Goal: Information Seeking & Learning: Learn about a topic

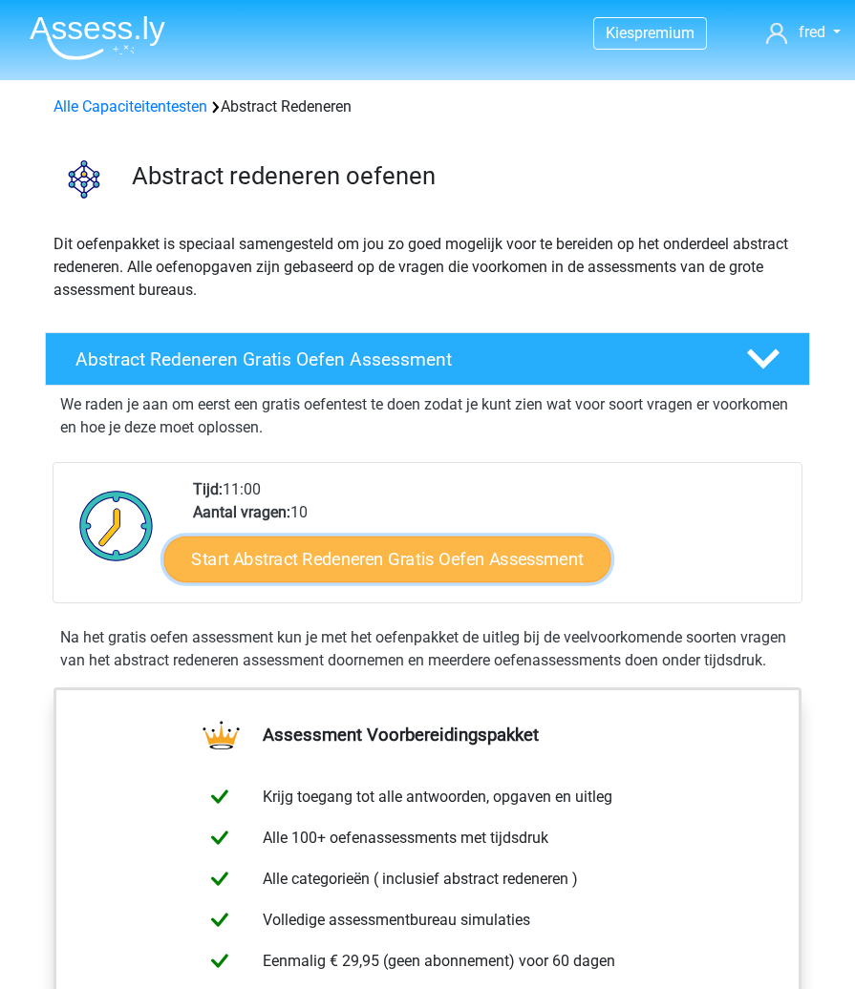
click at [428, 548] on link "Start Abstract Redeneren Gratis Oefen Assessment" at bounding box center [387, 560] width 447 height 46
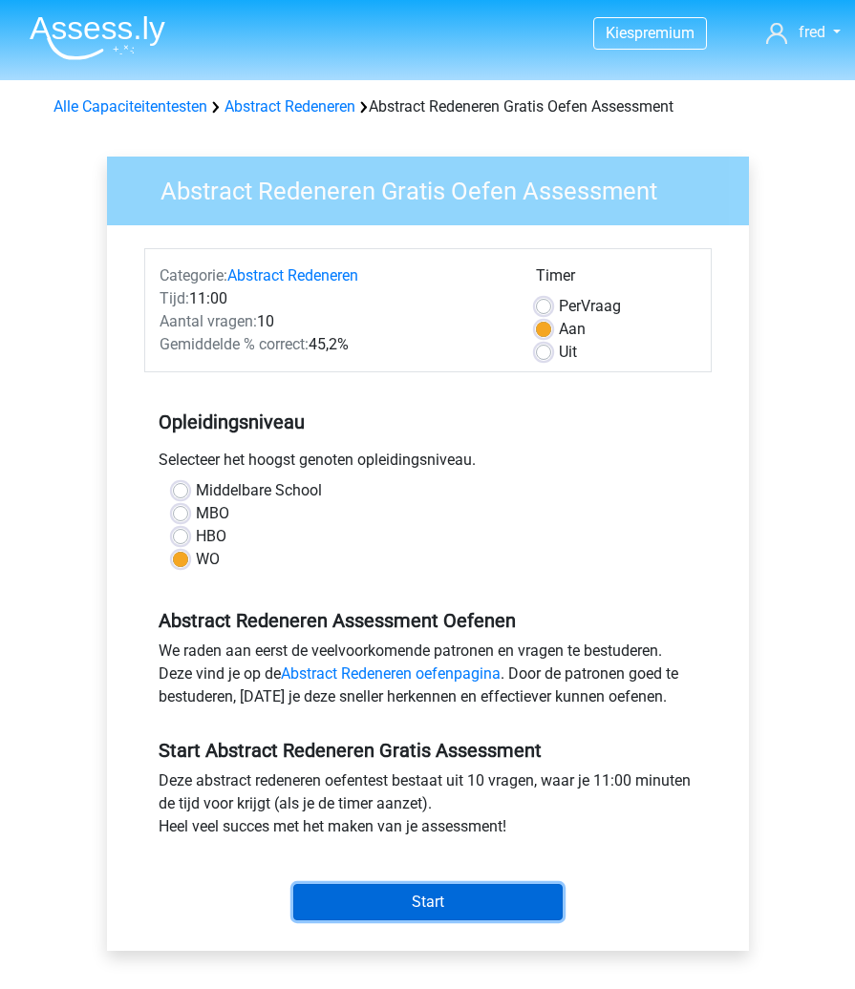
click at [387, 902] on input "Start" at bounding box center [427, 902] width 269 height 36
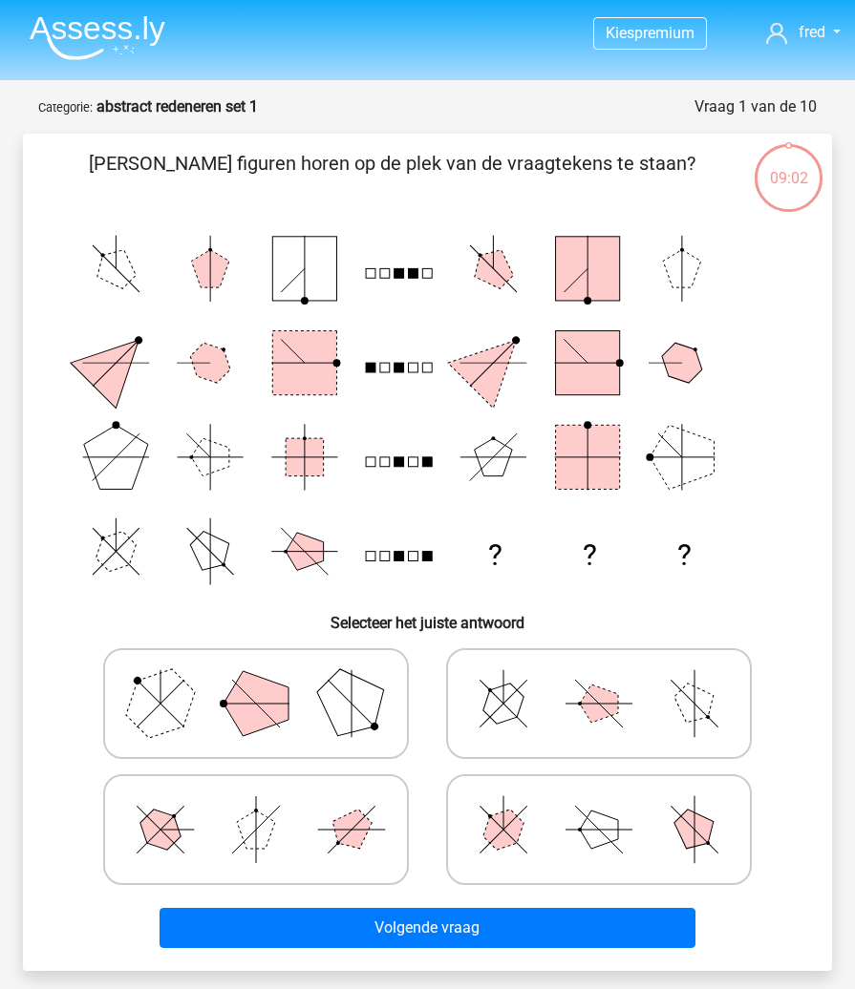
click at [524, 717] on icon at bounding box center [598, 703] width 286 height 95
click at [599, 680] on input "radio" at bounding box center [605, 673] width 12 height 12
radio input "true"
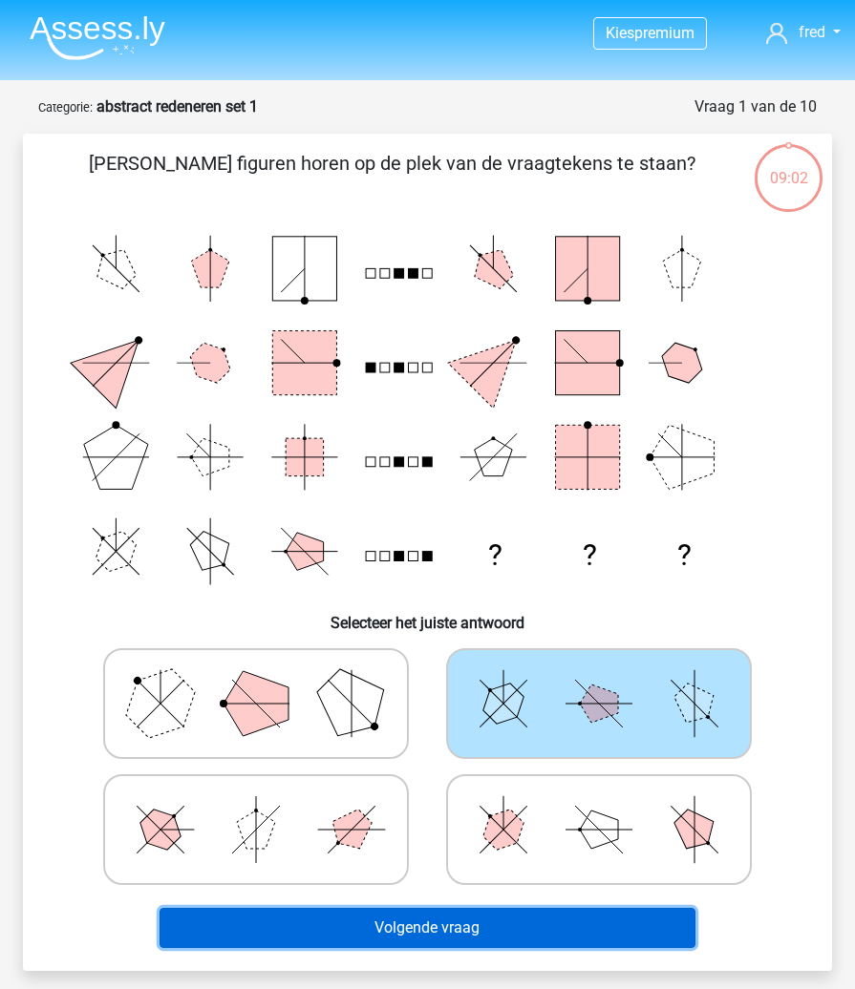
click at [425, 932] on button "Volgende vraag" at bounding box center [427, 928] width 536 height 40
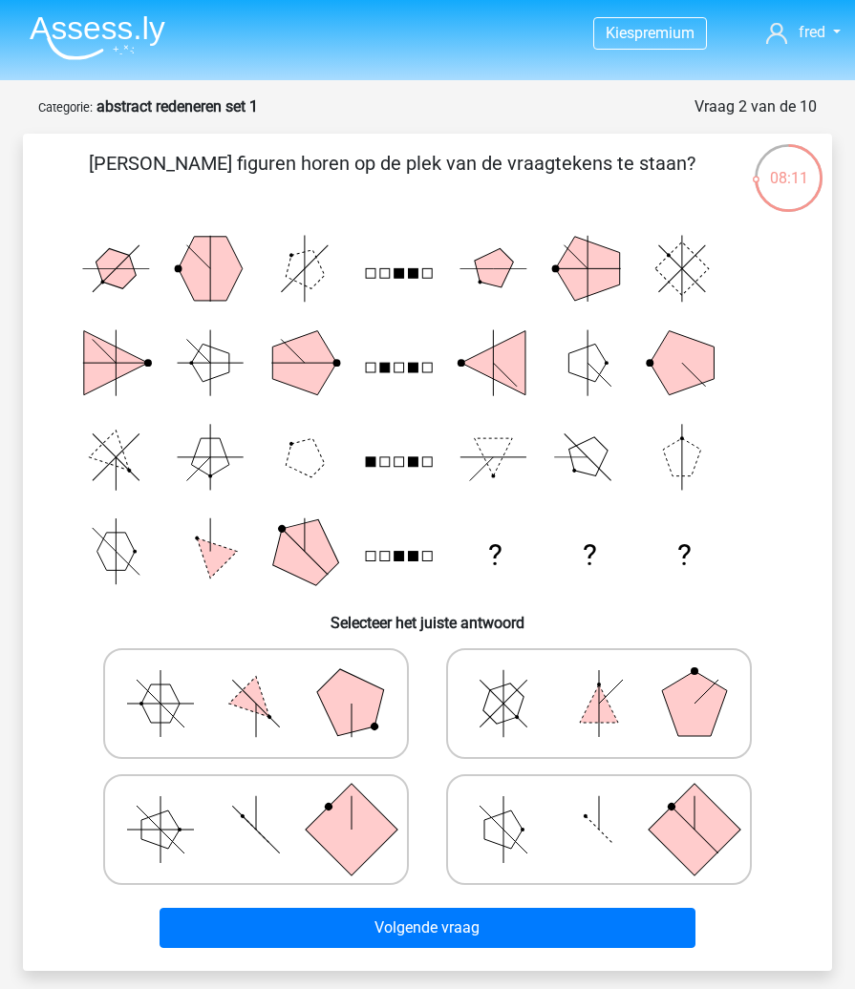
click at [350, 714] on polygon at bounding box center [352, 704] width 92 height 92
click at [268, 680] on input "radio" at bounding box center [262, 673] width 12 height 12
radio input "true"
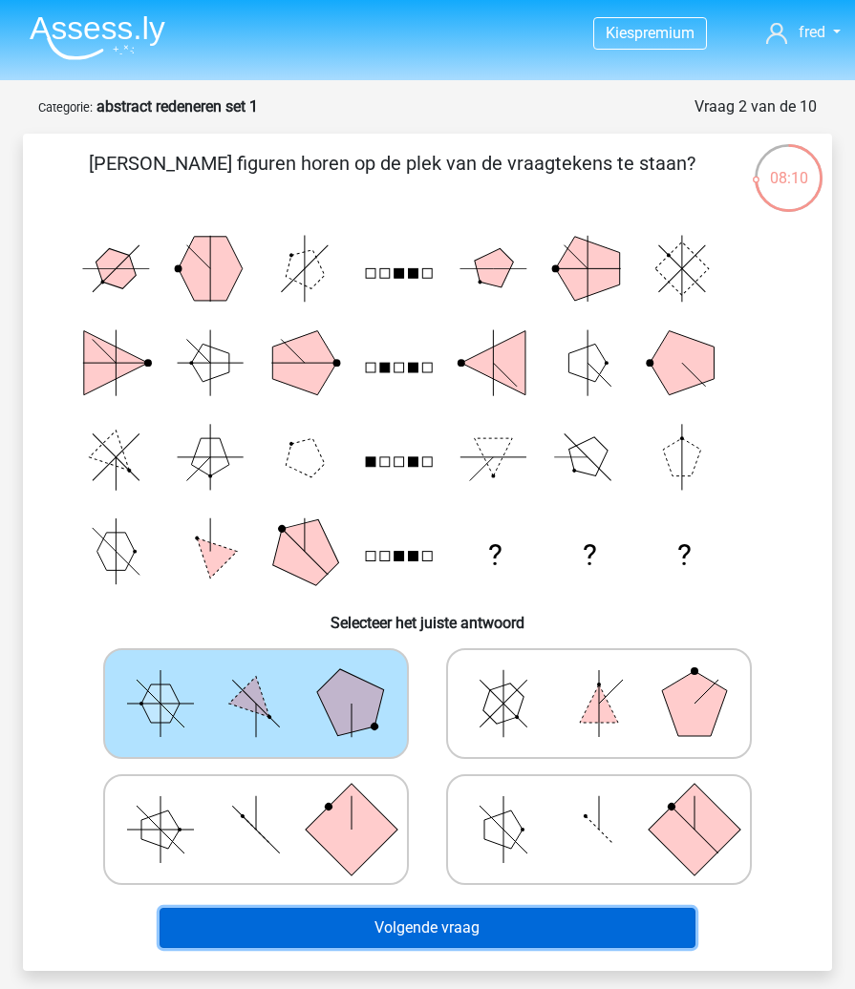
click at [423, 924] on button "Volgende vraag" at bounding box center [427, 928] width 536 height 40
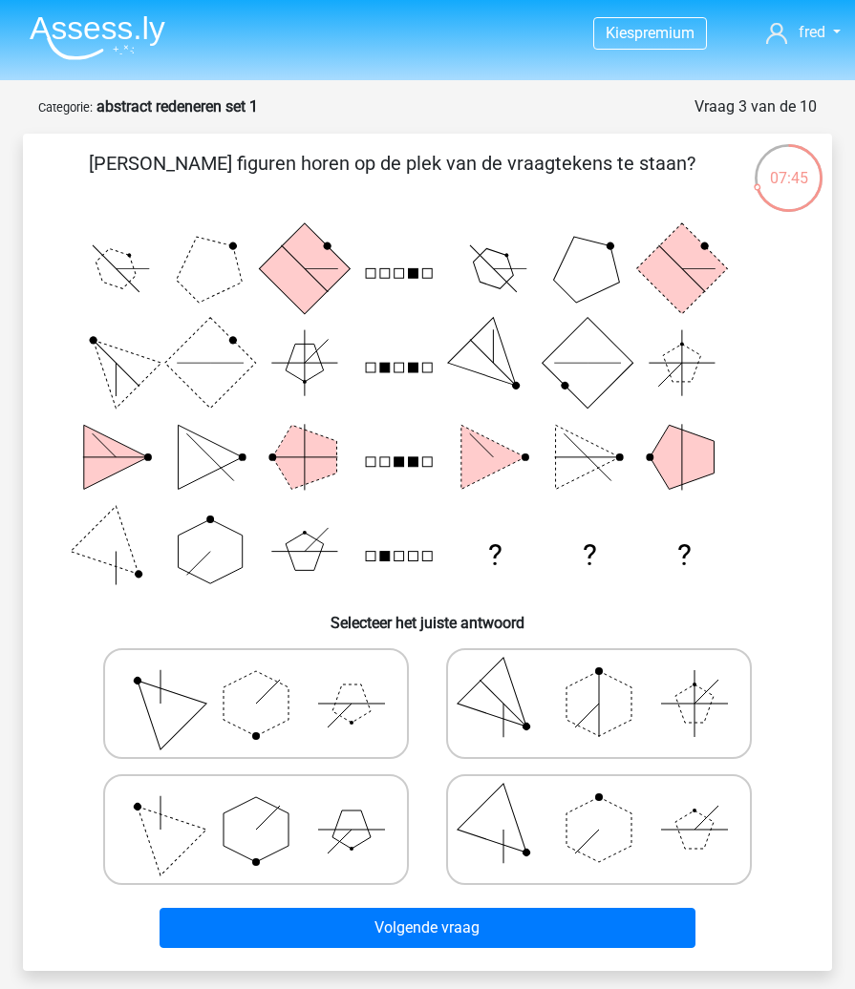
click at [345, 728] on icon at bounding box center [256, 703] width 286 height 95
click at [268, 680] on input "radio" at bounding box center [262, 673] width 12 height 12
radio input "true"
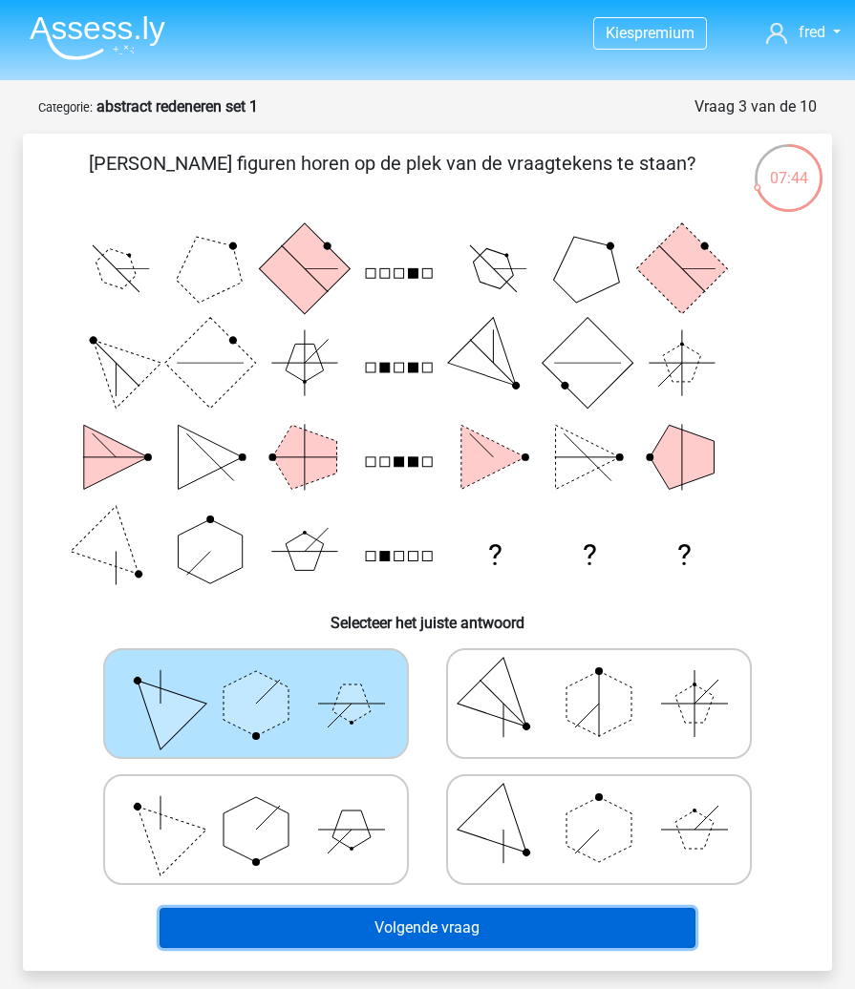
click at [403, 927] on button "Volgende vraag" at bounding box center [427, 928] width 536 height 40
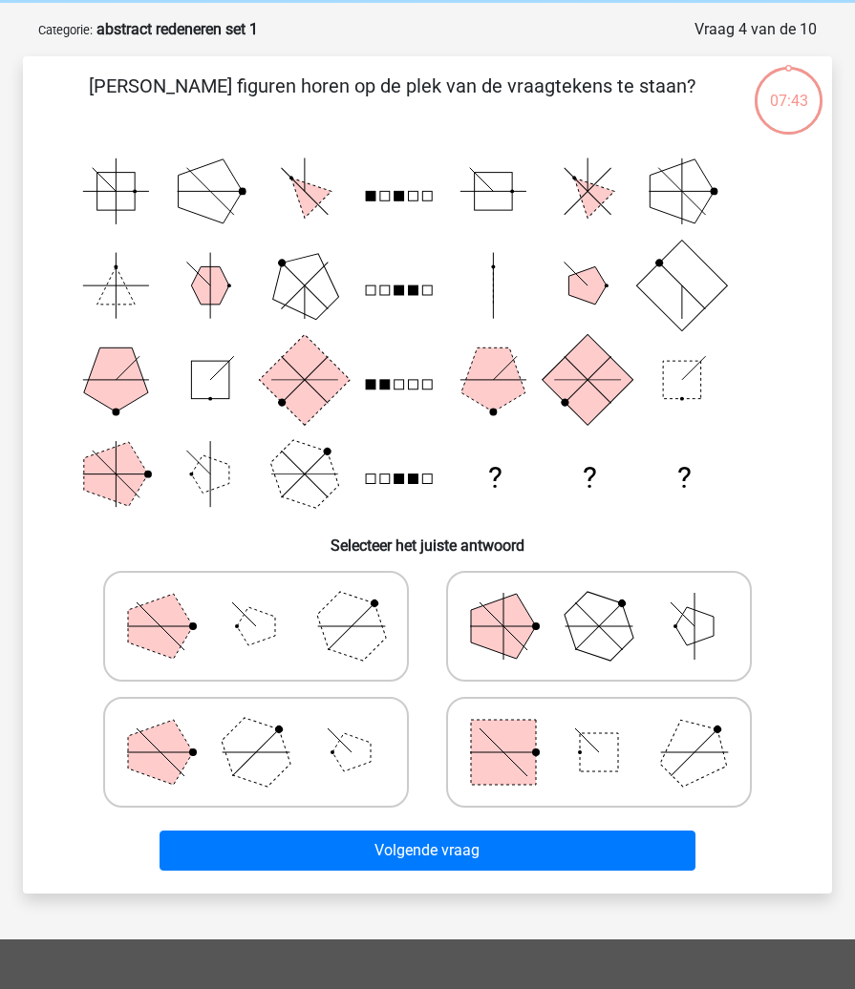
scroll to position [95, 0]
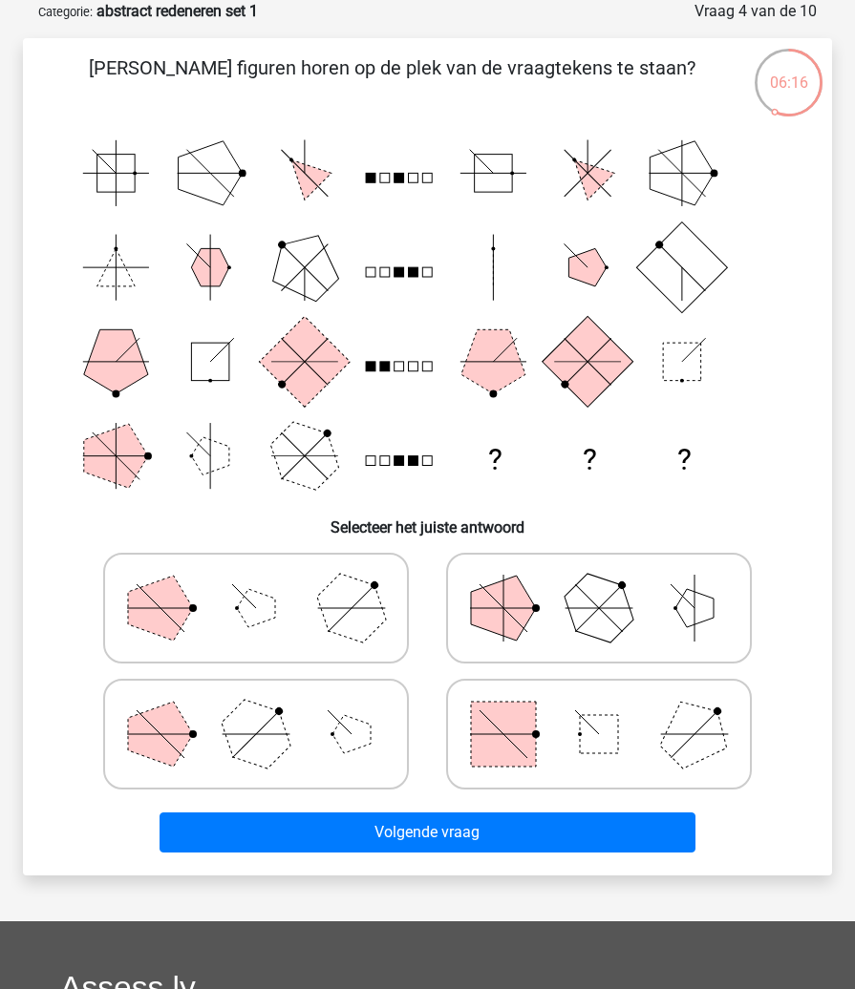
click at [580, 618] on polygon at bounding box center [599, 608] width 92 height 92
click at [599, 584] on input "radio" at bounding box center [605, 578] width 12 height 12
radio input "true"
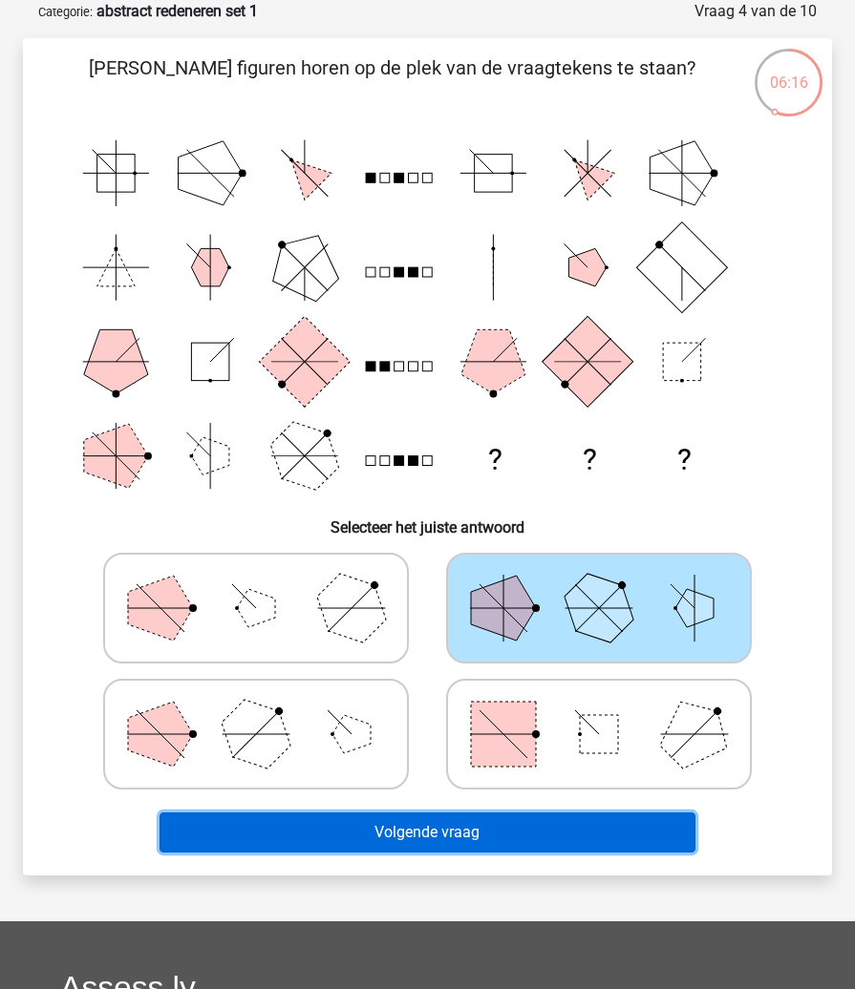
click at [401, 834] on button "Volgende vraag" at bounding box center [427, 833] width 536 height 40
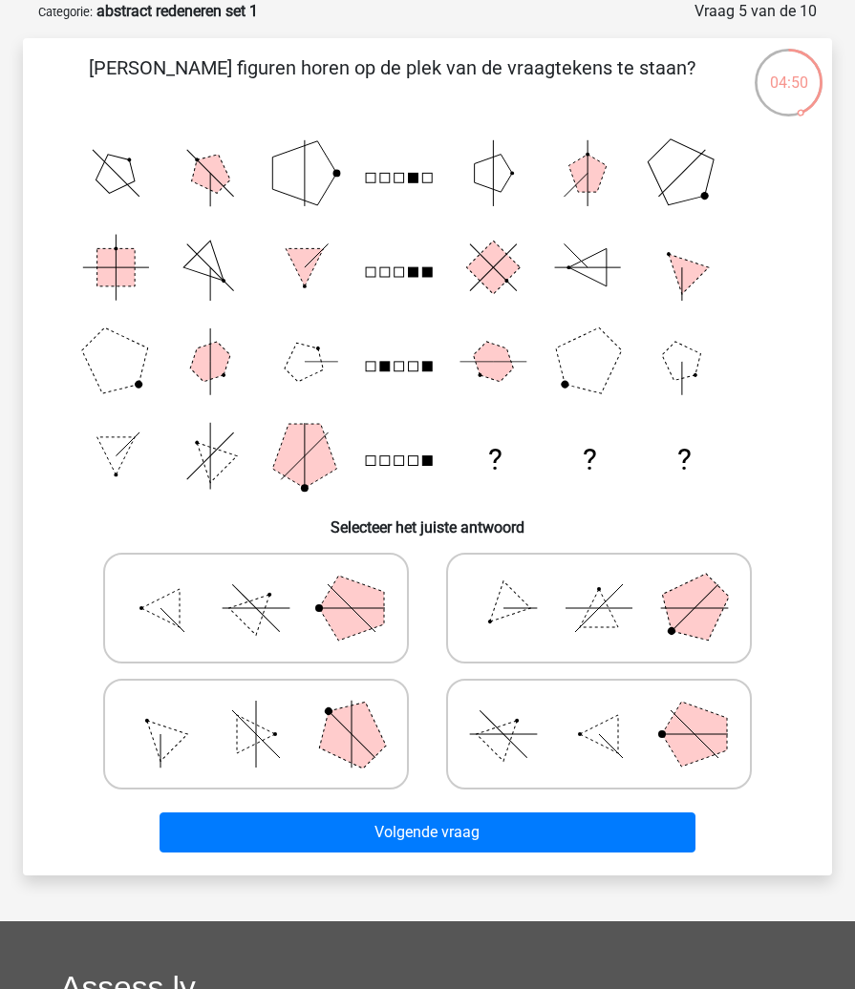
click at [646, 624] on icon at bounding box center [598, 607] width 286 height 95
click at [611, 584] on input "radio" at bounding box center [605, 578] width 12 height 12
radio input "true"
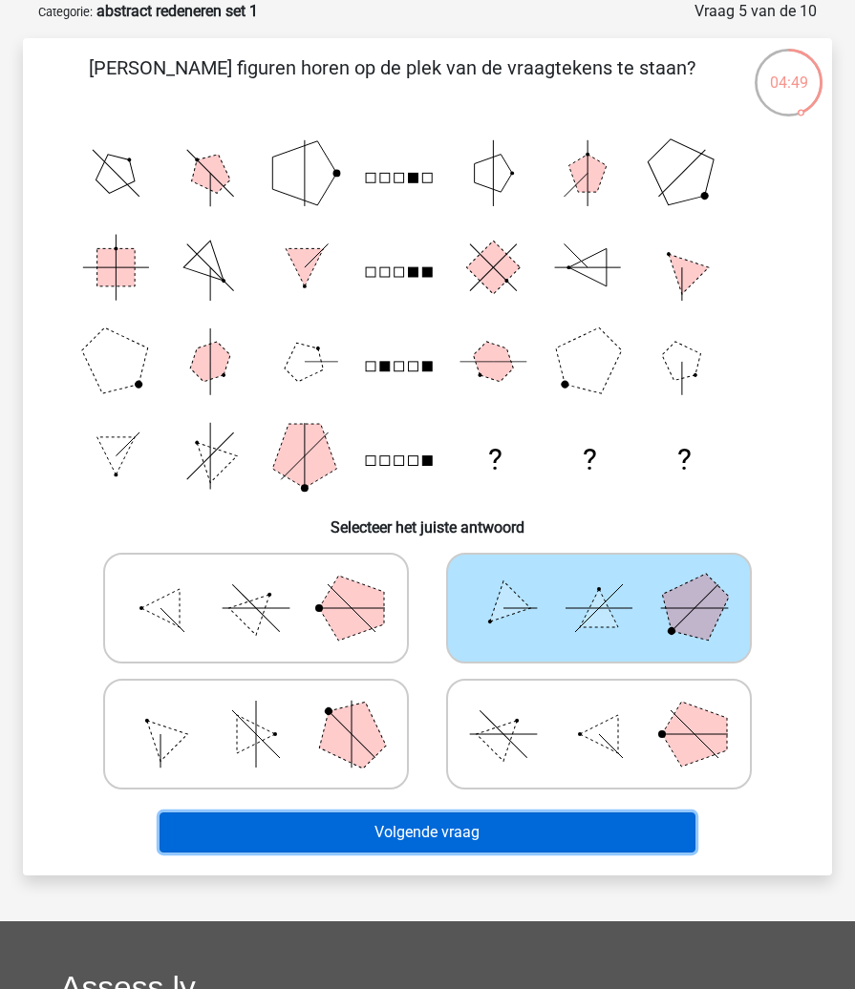
click at [533, 815] on button "Volgende vraag" at bounding box center [427, 833] width 536 height 40
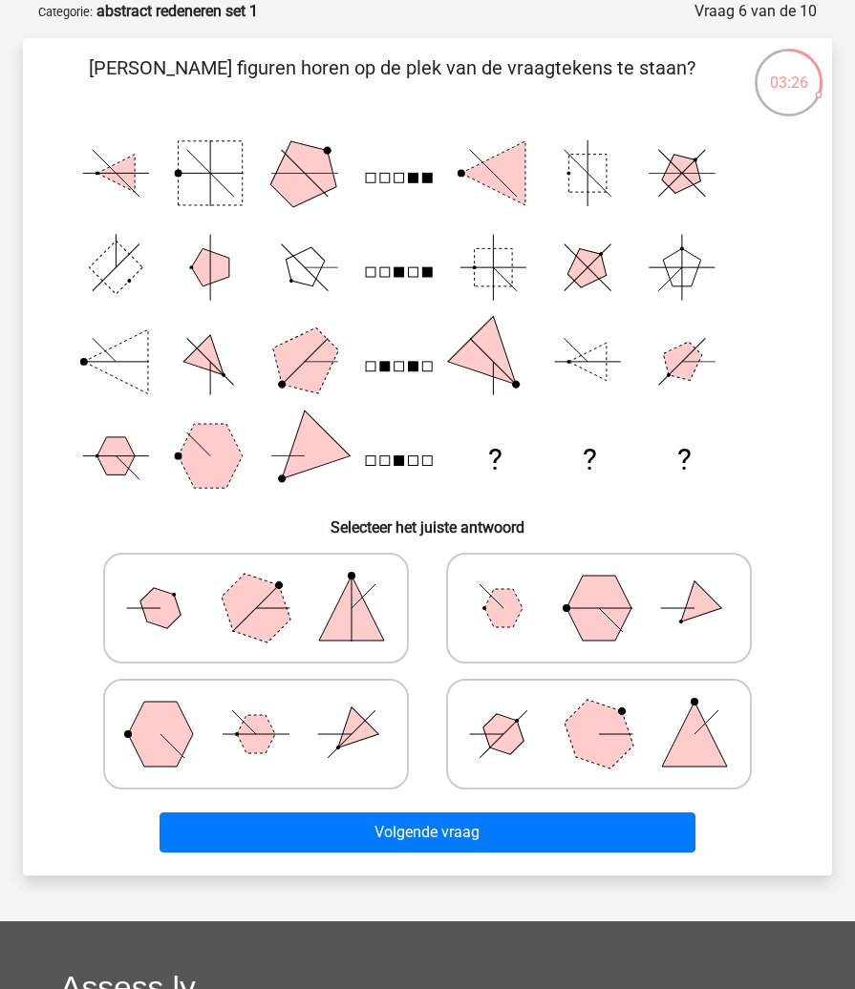
click at [486, 612] on polygon at bounding box center [503, 608] width 38 height 38
click at [599, 584] on input "radio" at bounding box center [605, 578] width 12 height 12
radio input "true"
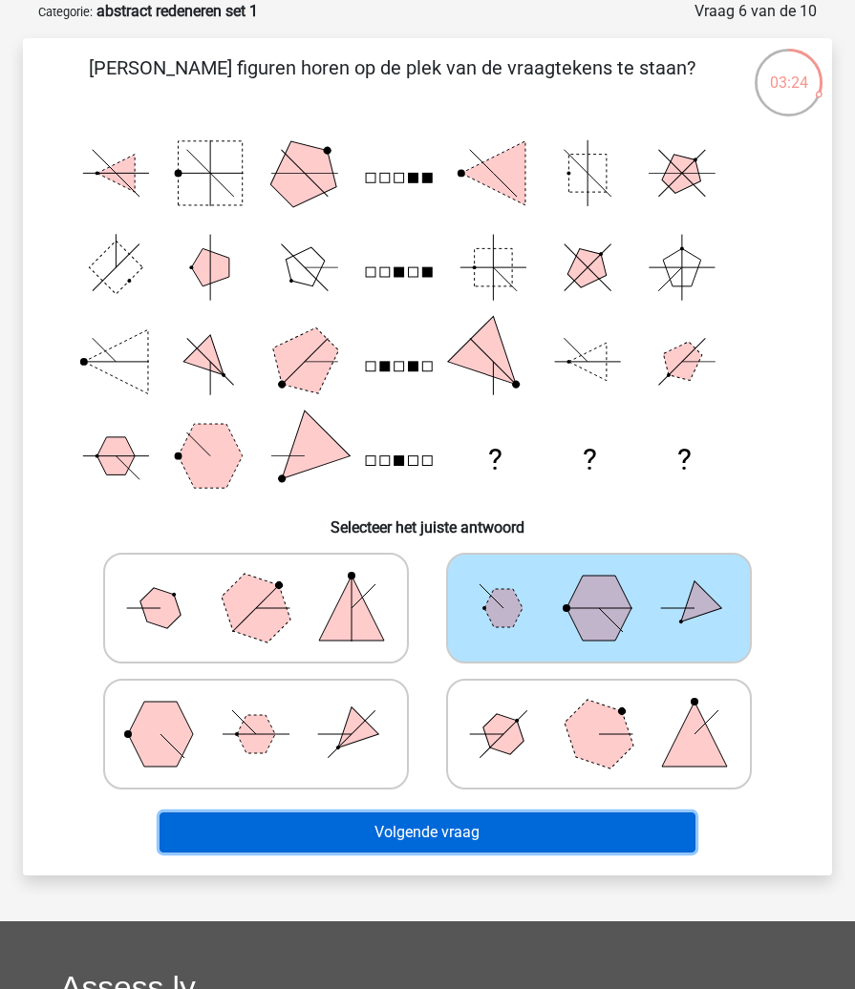
click at [539, 834] on button "Volgende vraag" at bounding box center [427, 833] width 536 height 40
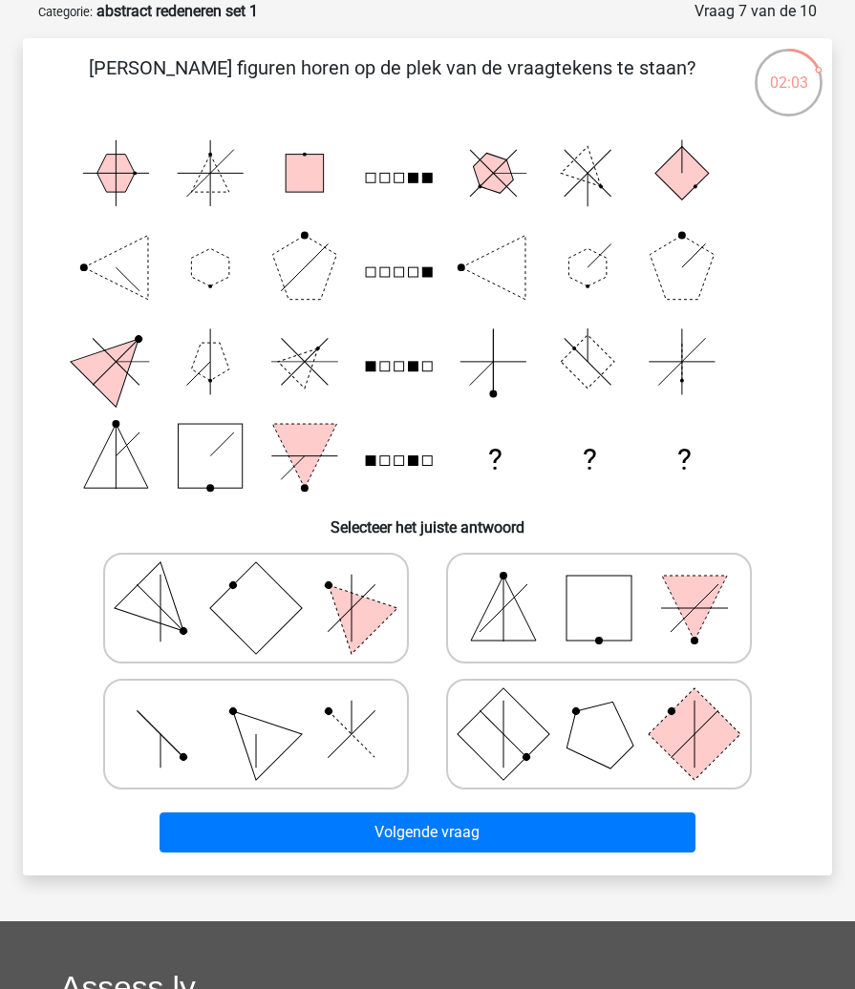
click at [261, 617] on rect at bounding box center [256, 608] width 92 height 92
click at [261, 584] on input "radio" at bounding box center [262, 578] width 12 height 12
radio input "true"
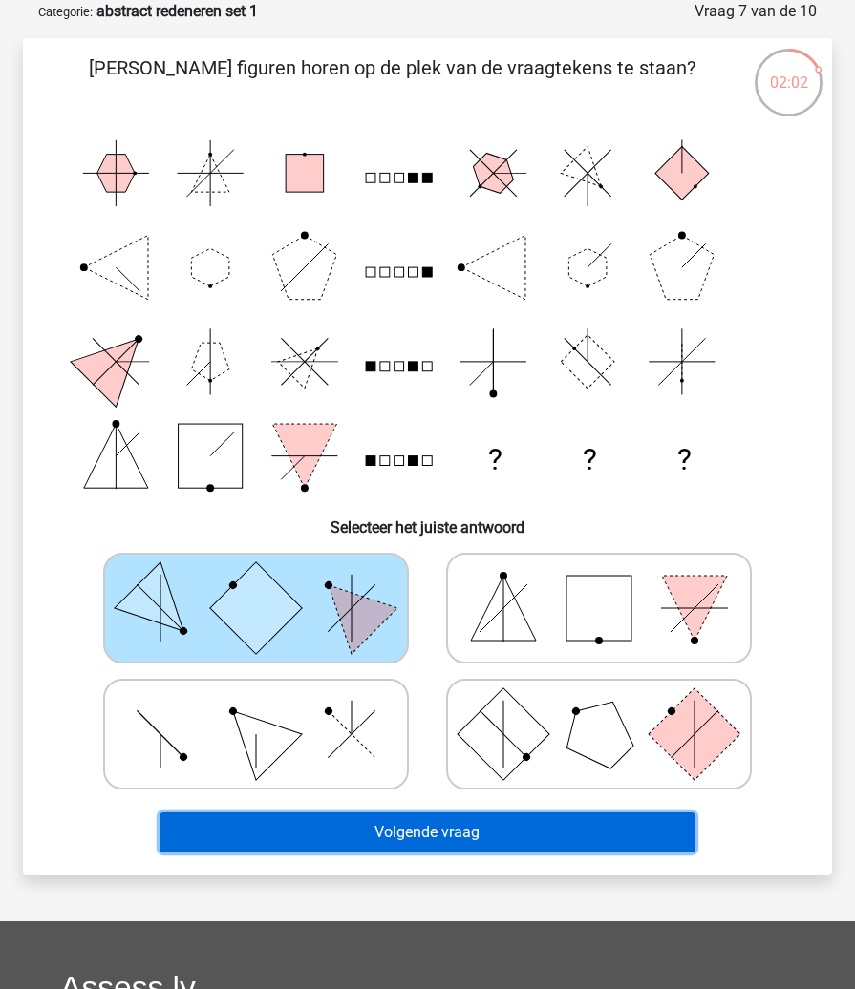
click at [322, 836] on button "Volgende vraag" at bounding box center [427, 833] width 536 height 40
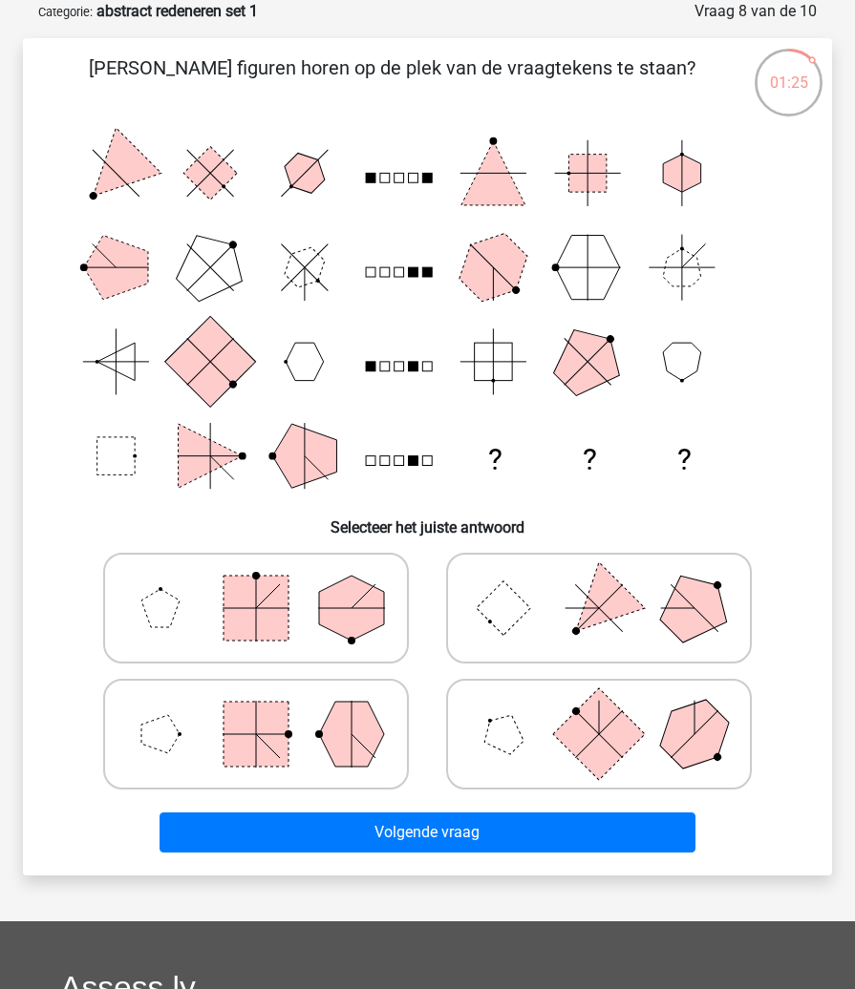
click at [528, 603] on icon at bounding box center [598, 607] width 286 height 95
click at [599, 584] on input "radio" at bounding box center [605, 578] width 12 height 12
radio input "true"
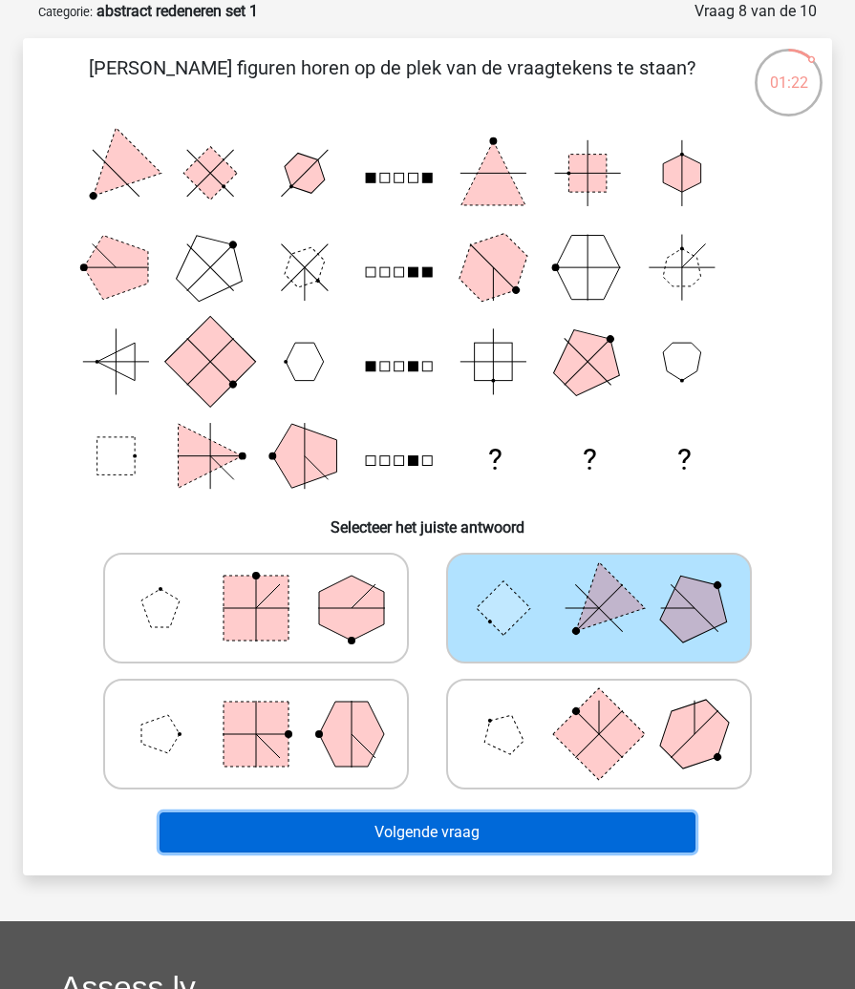
click at [446, 822] on button "Volgende vraag" at bounding box center [427, 833] width 536 height 40
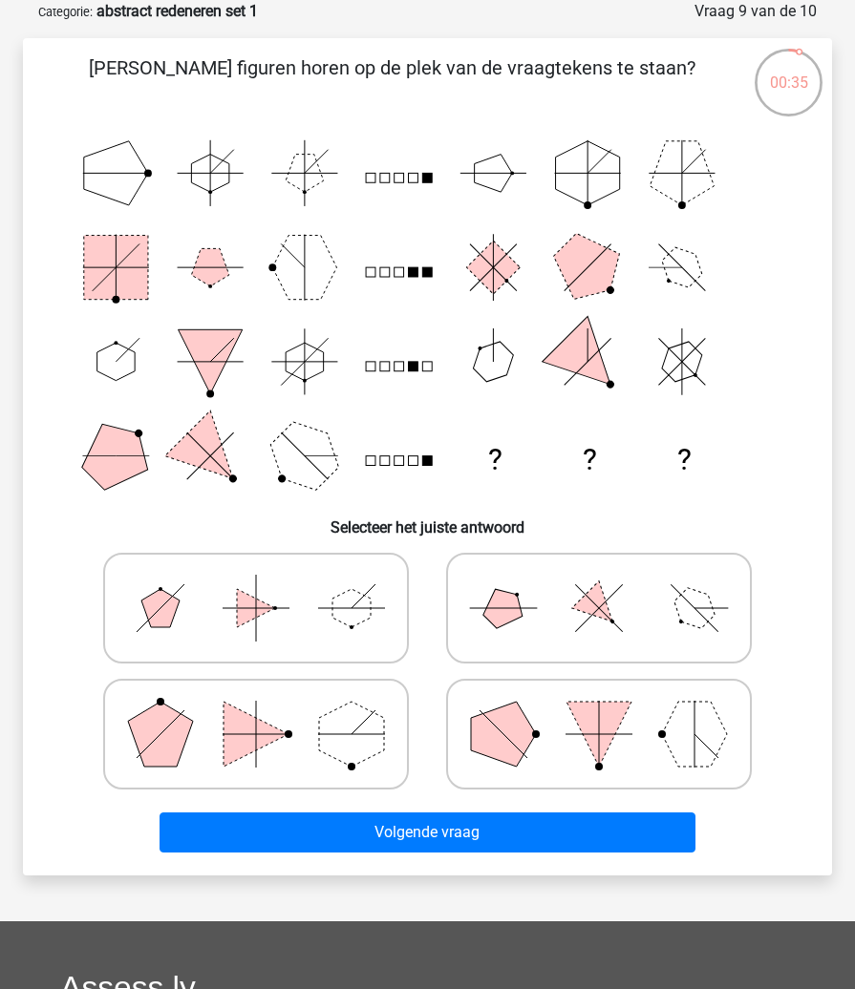
click at [603, 659] on label at bounding box center [599, 608] width 306 height 111
click at [603, 584] on input "radio" at bounding box center [605, 578] width 12 height 12
radio input "true"
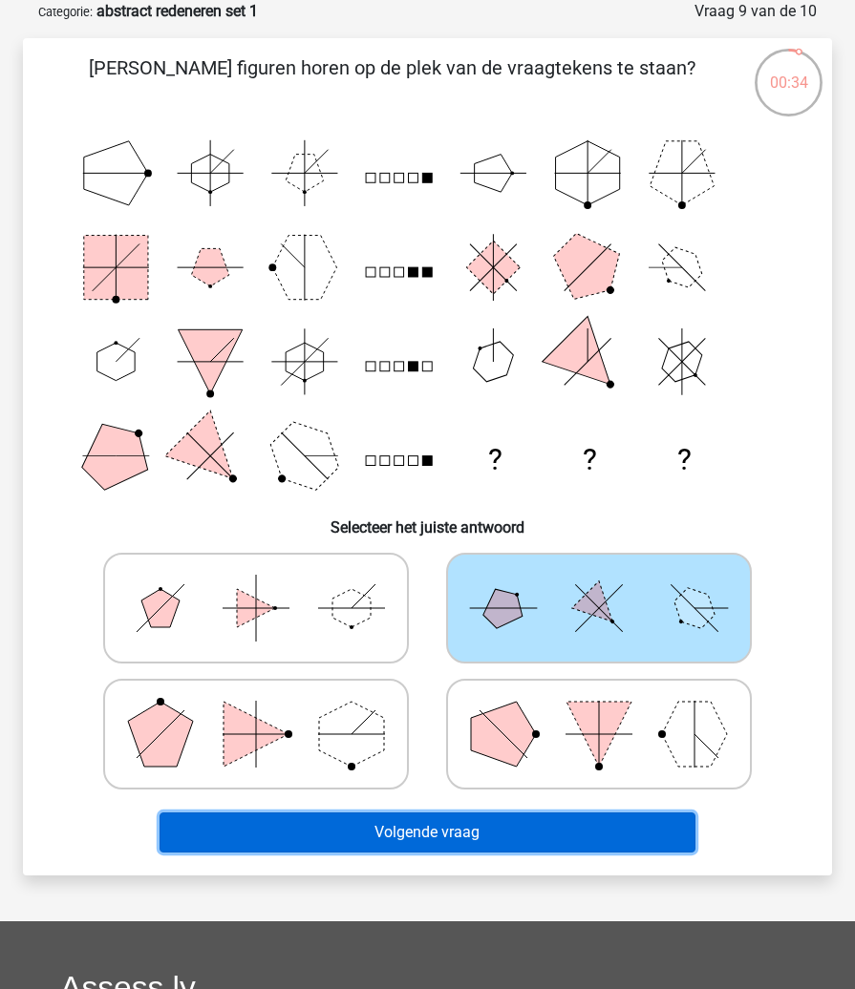
click at [484, 831] on button "Volgende vraag" at bounding box center [427, 833] width 536 height 40
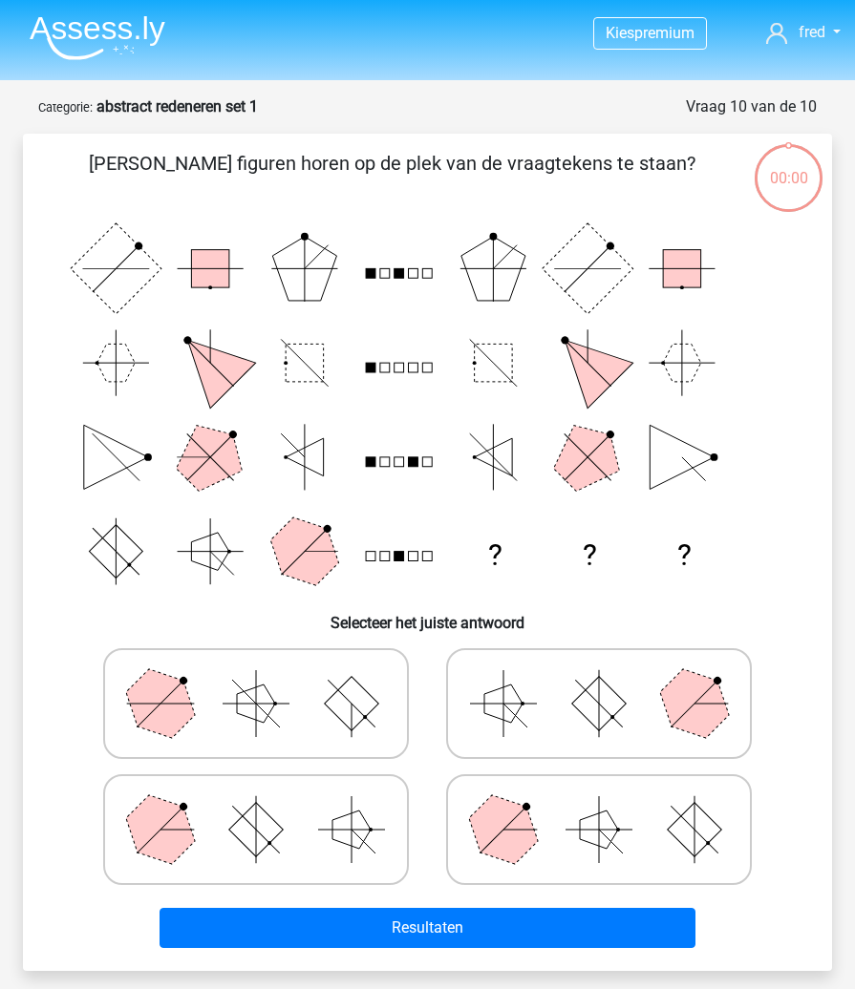
scroll to position [95, 0]
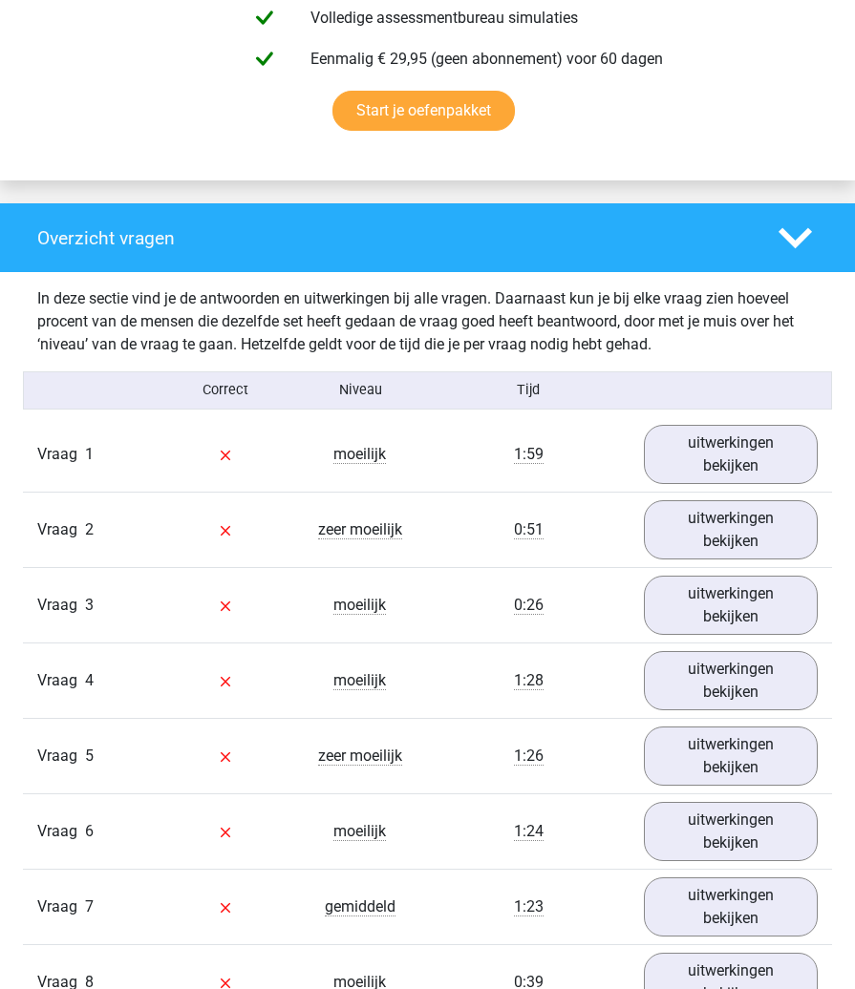
scroll to position [1241, 0]
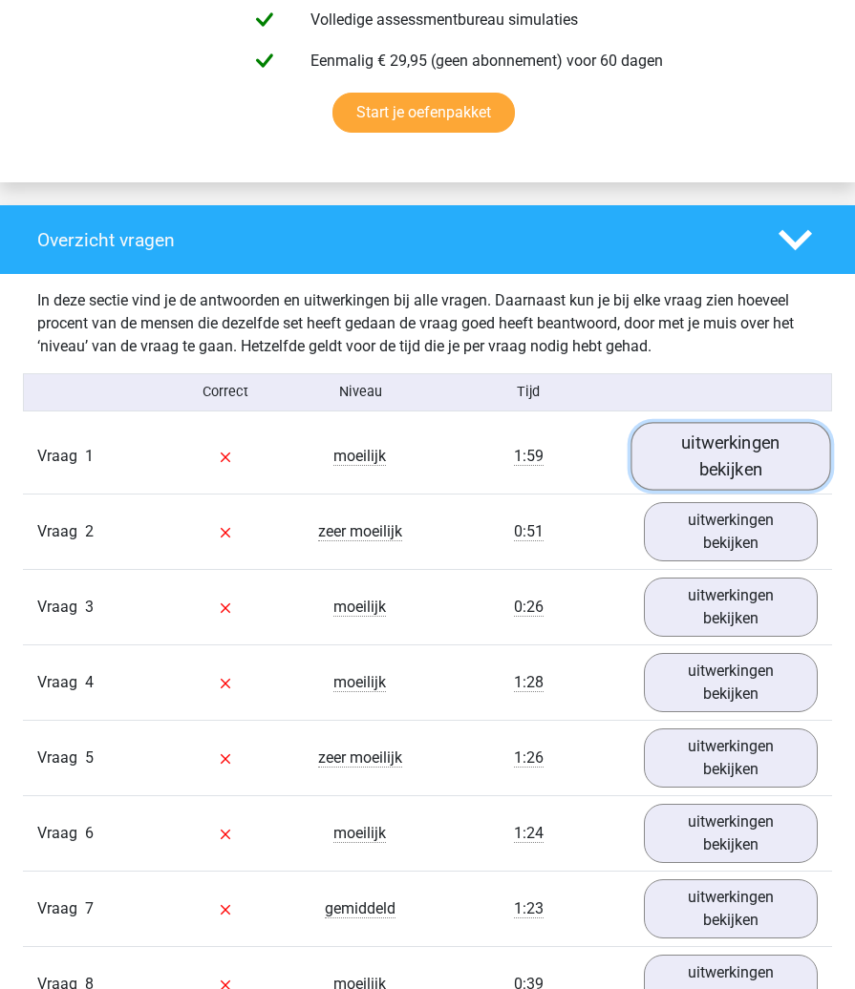
click at [668, 468] on link "uitwerkingen bekijken" at bounding box center [731, 456] width 200 height 68
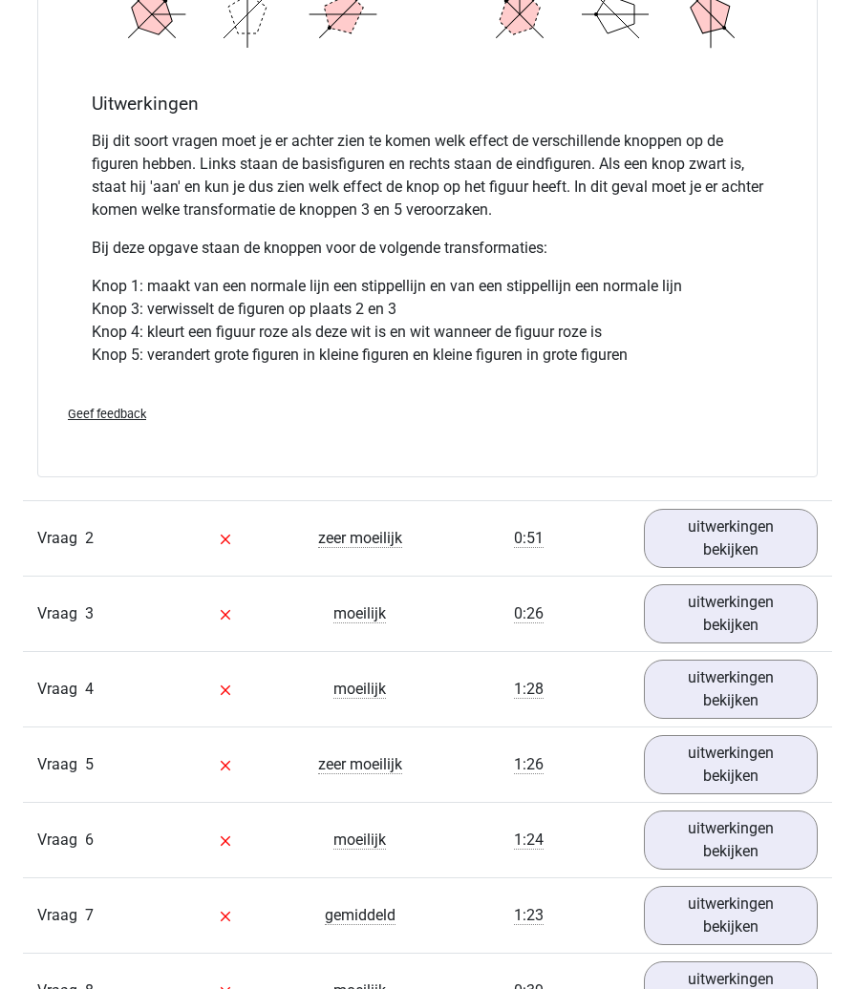
scroll to position [2387, 0]
